Goal: Information Seeking & Learning: Learn about a topic

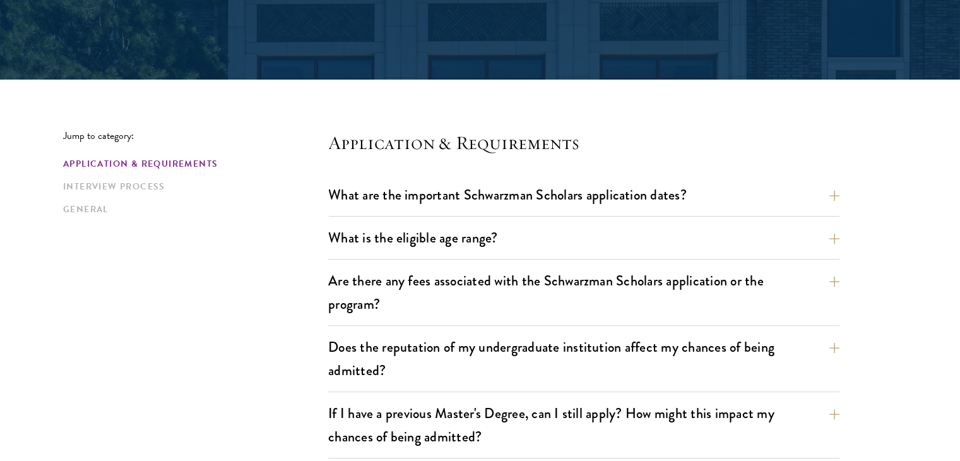
scroll to position [245, 0]
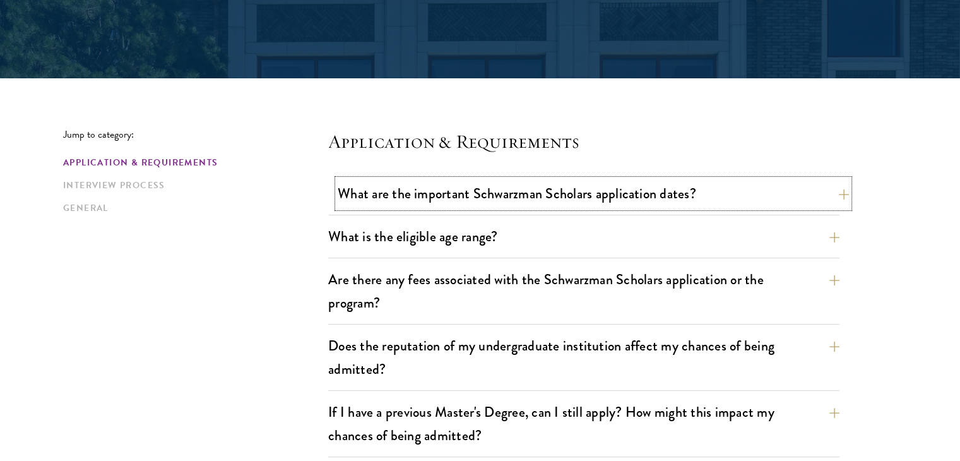
click at [507, 206] on button "What are the important Schwarzman Scholars application dates?" at bounding box center [593, 193] width 511 height 28
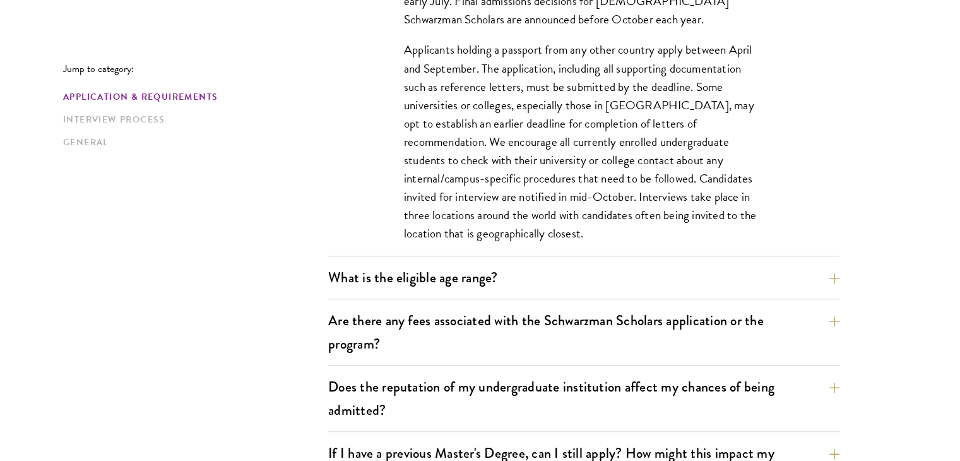
scroll to position [621, 0]
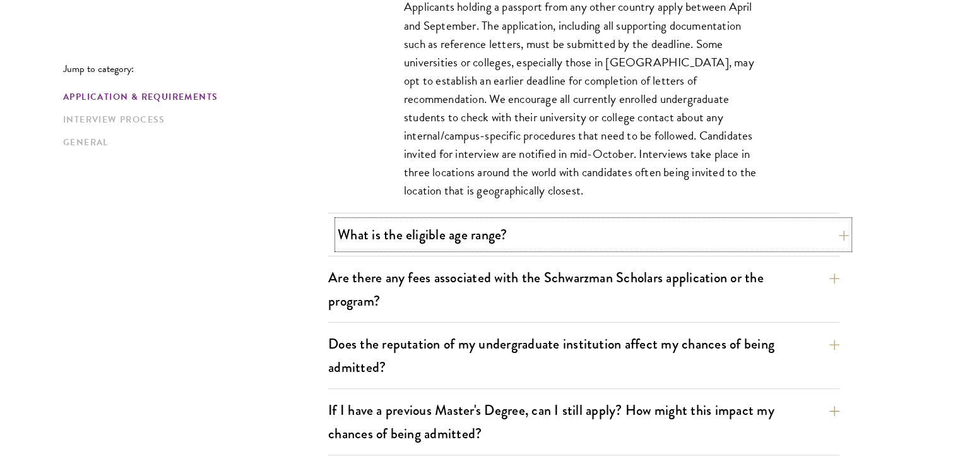
click at [616, 230] on button "What is the eligible age range?" at bounding box center [593, 234] width 511 height 28
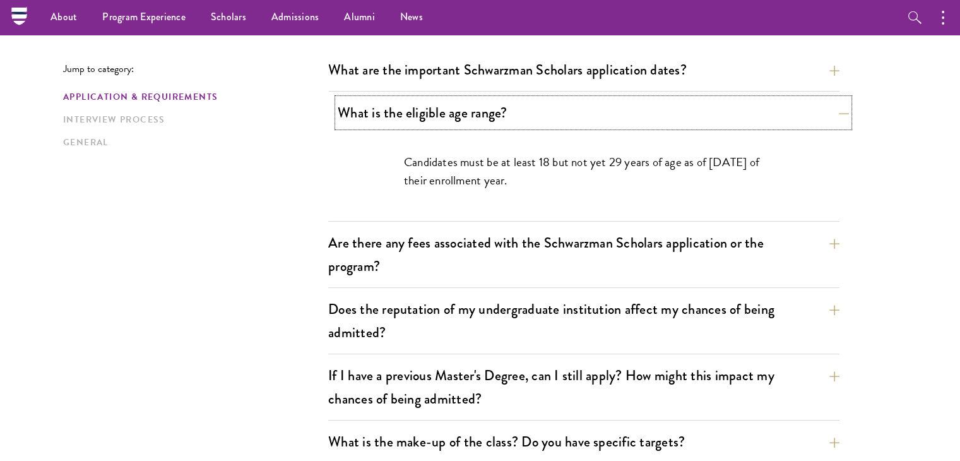
scroll to position [367, 0]
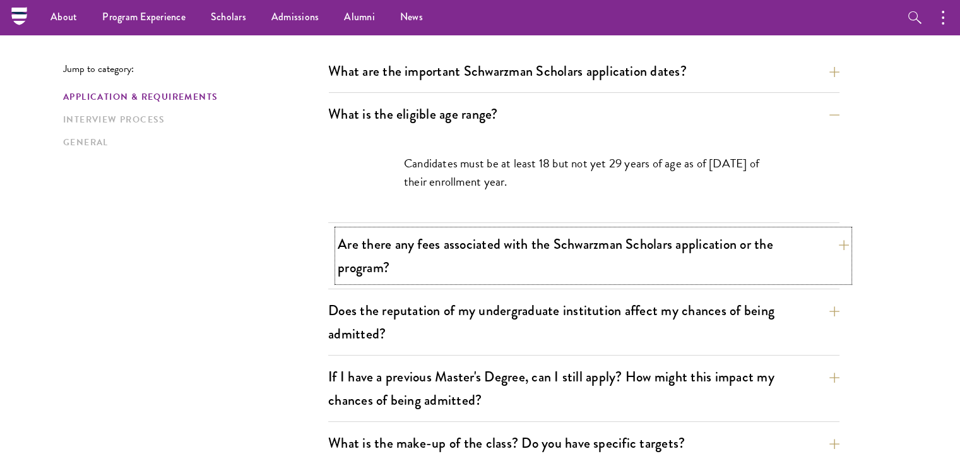
click at [595, 256] on button "Are there any fees associated with the Schwarzman Scholars application or the p…" at bounding box center [593, 256] width 511 height 52
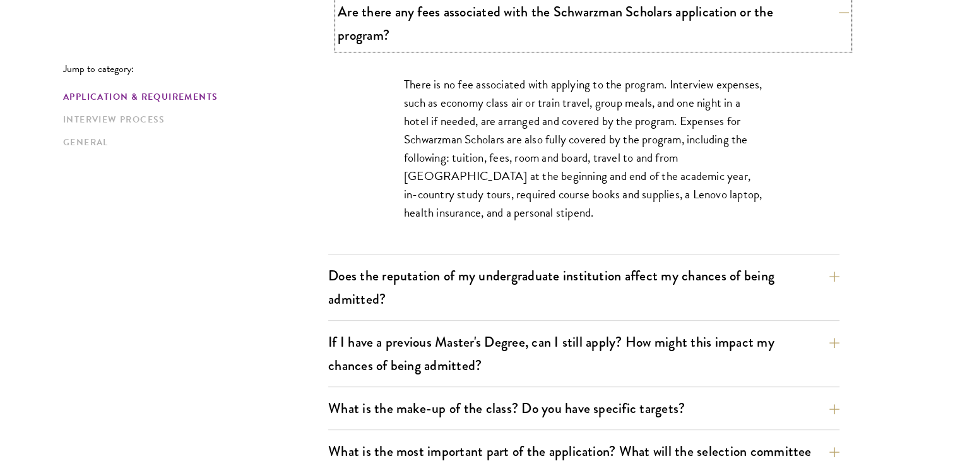
scroll to position [518, 0]
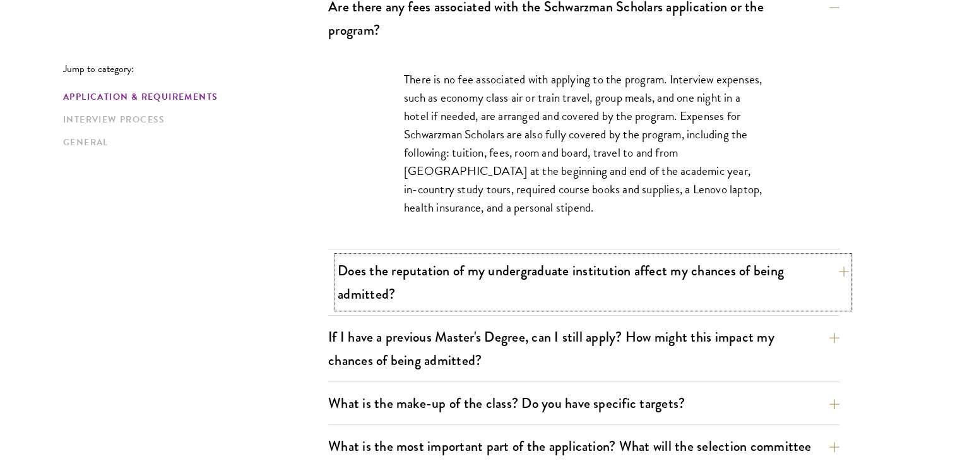
click at [586, 296] on button "Does the reputation of my undergraduate institution affect my chances of being …" at bounding box center [593, 282] width 511 height 52
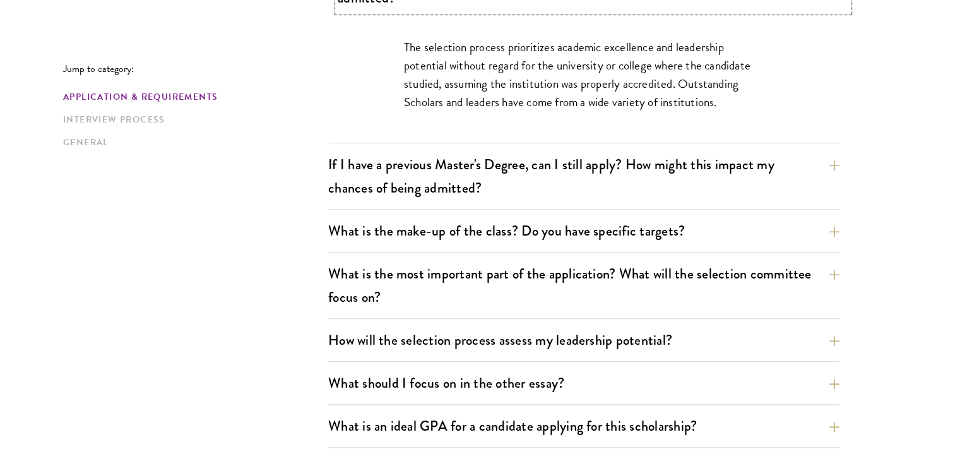
scroll to position [617, 0]
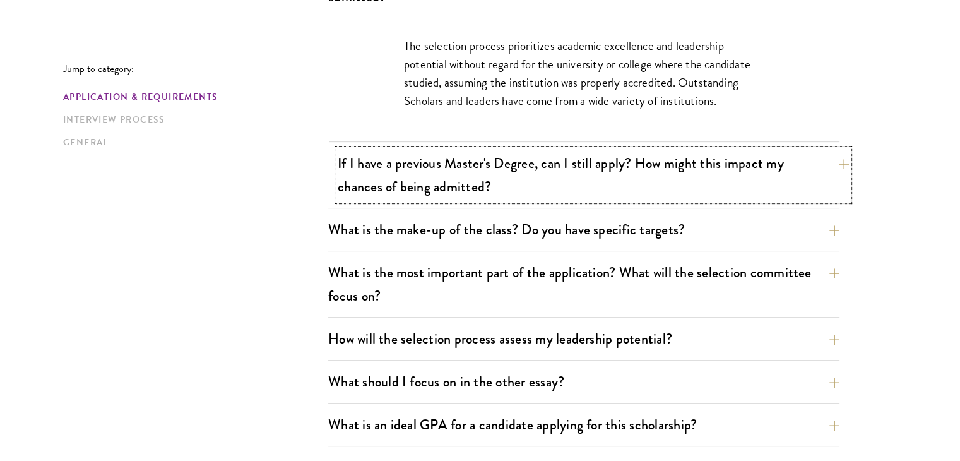
click at [576, 187] on button "If I have a previous Master's Degree, can I still apply? How might this impact …" at bounding box center [593, 175] width 511 height 52
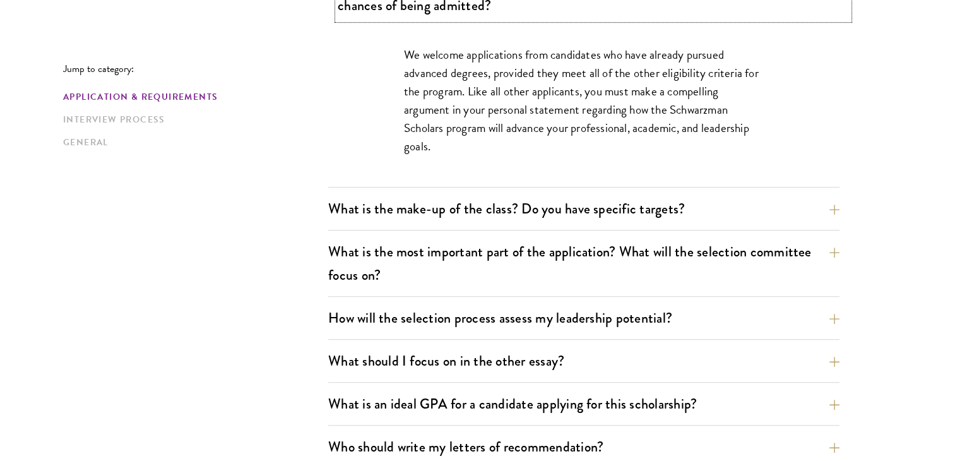
scroll to position [677, 0]
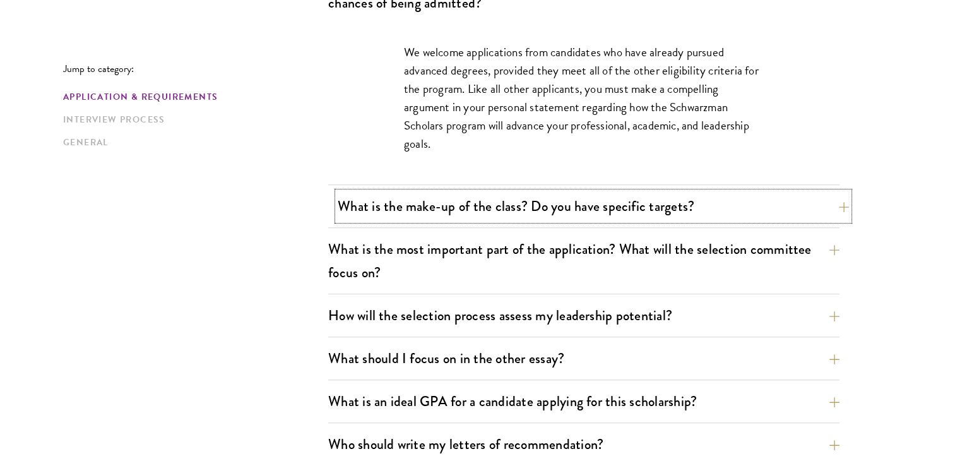
click at [521, 218] on button "What is the make-up of the class? Do you have specific targets?" at bounding box center [593, 206] width 511 height 28
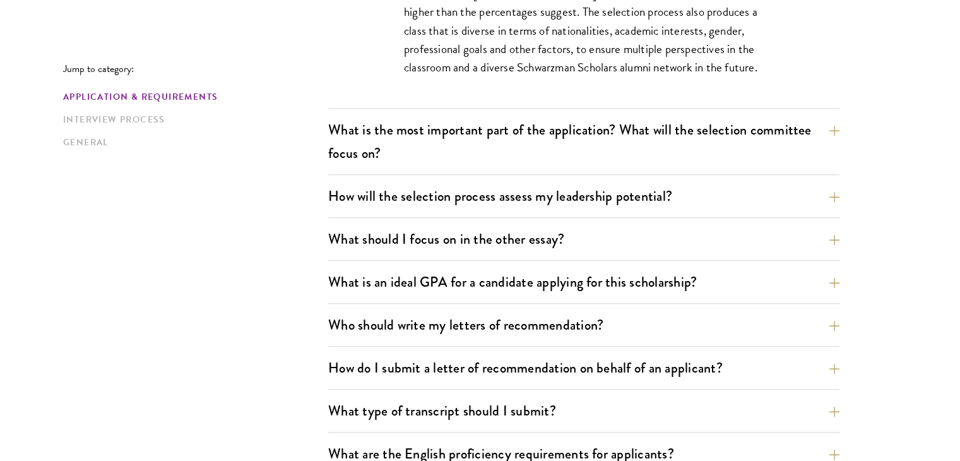
scroll to position [889, 0]
click at [501, 160] on button "What is the most important part of the application? What will the selection com…" at bounding box center [593, 142] width 511 height 52
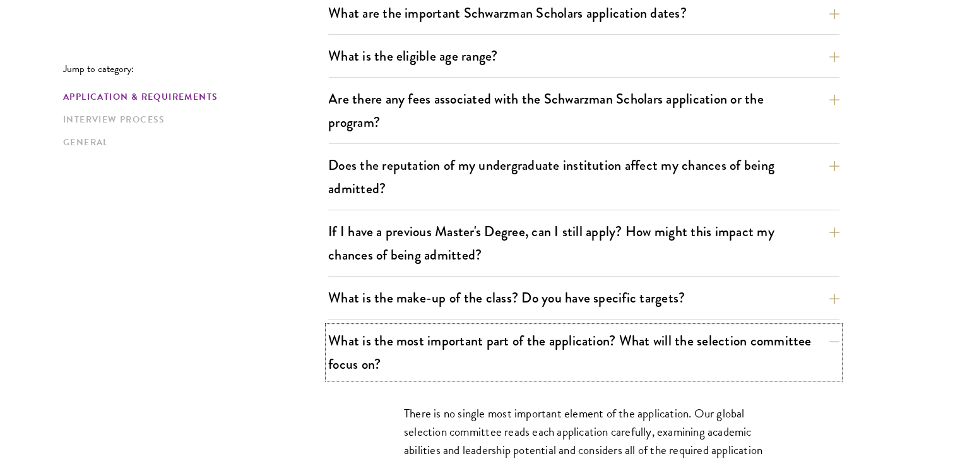
scroll to position [443, 0]
